Goal: Information Seeking & Learning: Learn about a topic

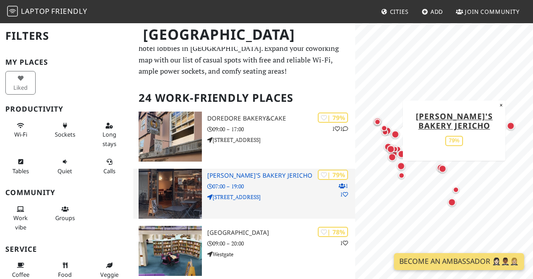
scroll to position [16, 0]
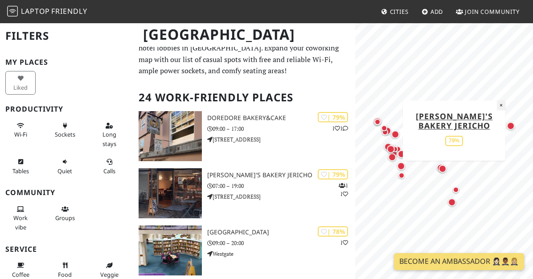
click at [503, 105] on button "×" at bounding box center [501, 105] width 8 height 10
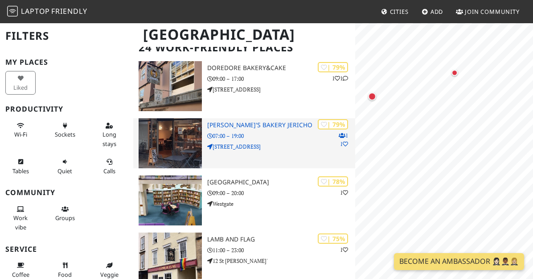
scroll to position [69, 0]
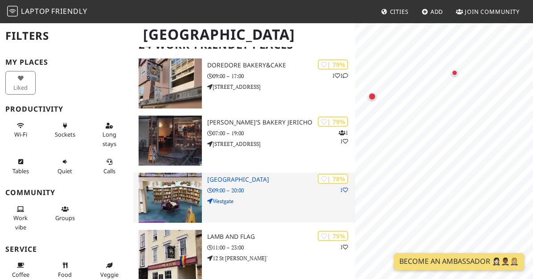
click at [185, 201] on img at bounding box center [170, 198] width 63 height 50
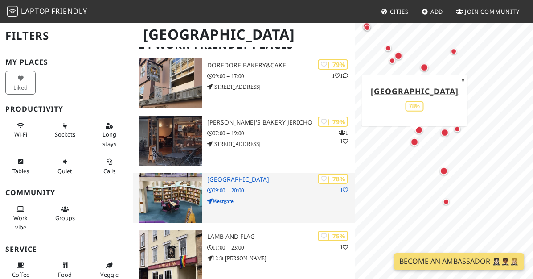
click at [266, 198] on p "Westgate" at bounding box center [281, 201] width 148 height 8
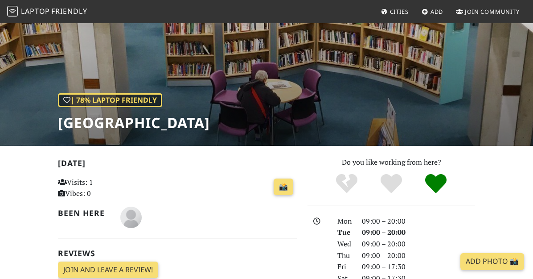
scroll to position [95, 0]
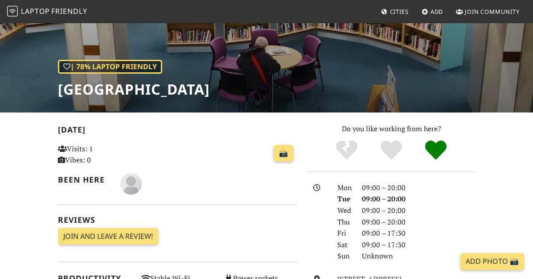
click at [210, 85] on h1 "[GEOGRAPHIC_DATA]" at bounding box center [134, 89] width 152 height 17
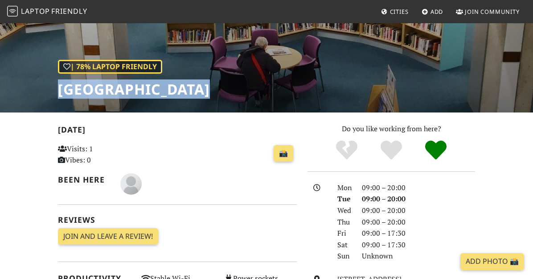
click at [210, 85] on h1 "[GEOGRAPHIC_DATA]" at bounding box center [134, 89] width 152 height 17
copy div "[GEOGRAPHIC_DATA]"
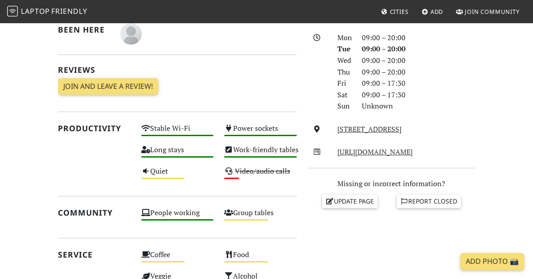
scroll to position [0, 0]
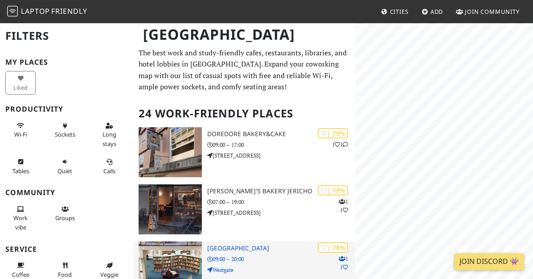
scroll to position [69, 0]
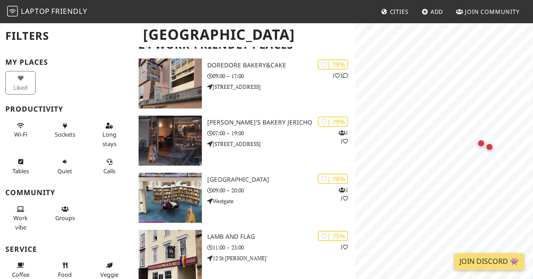
click at [533, 210] on html "Laptop Friendly Cities Add Join Community Oxford Filters My Places Liked Produc…" at bounding box center [266, 70] width 533 height 279
click at [533, 99] on html "Laptop Friendly Cities Add Join Community Oxford Filters My Places Liked Produc…" at bounding box center [266, 70] width 533 height 279
